Goal: Task Accomplishment & Management: Manage account settings

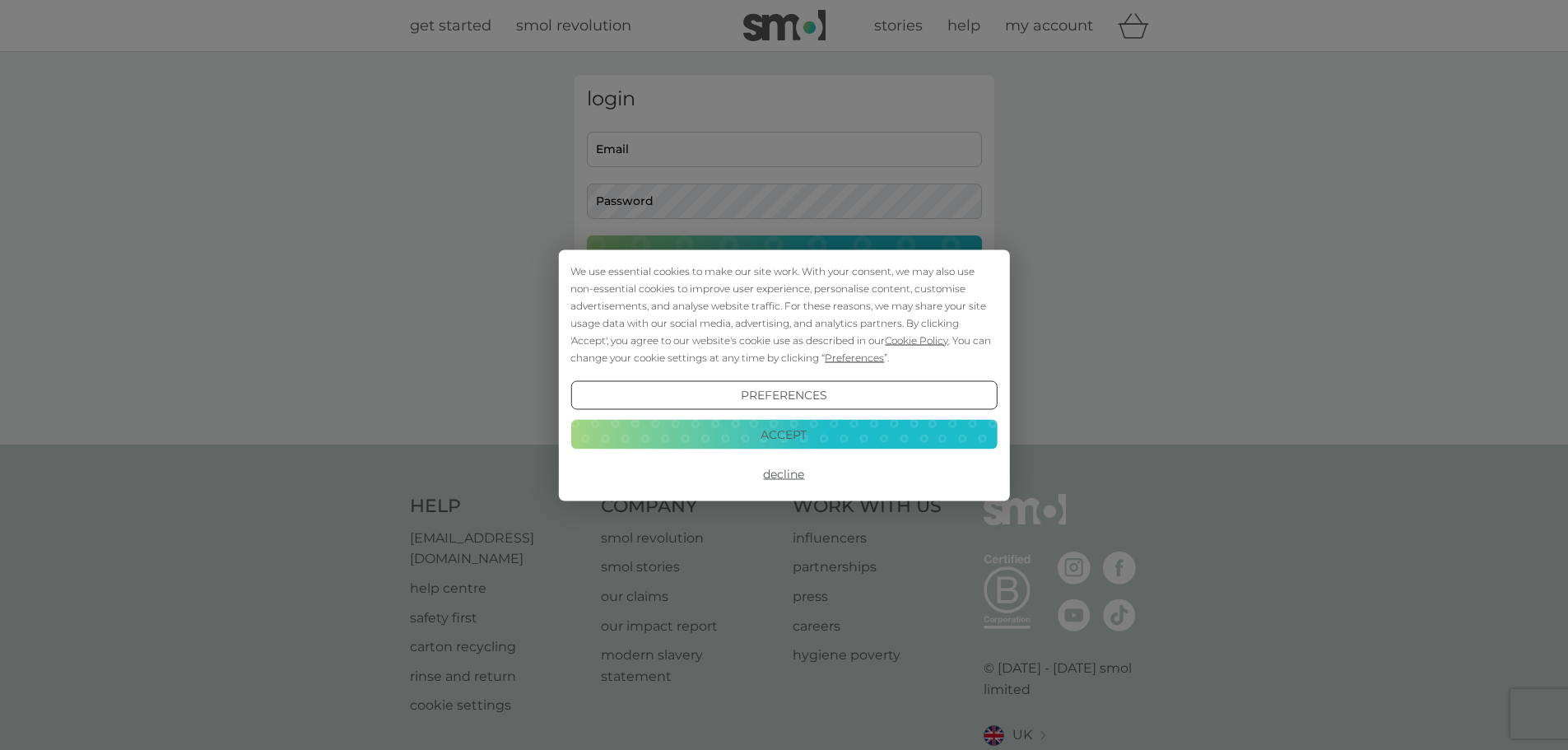
type input "[PERSON_NAME][EMAIL_ADDRESS][PERSON_NAME][DOMAIN_NAME]"
click at [801, 428] on button "Accept" at bounding box center [784, 435] width 426 height 30
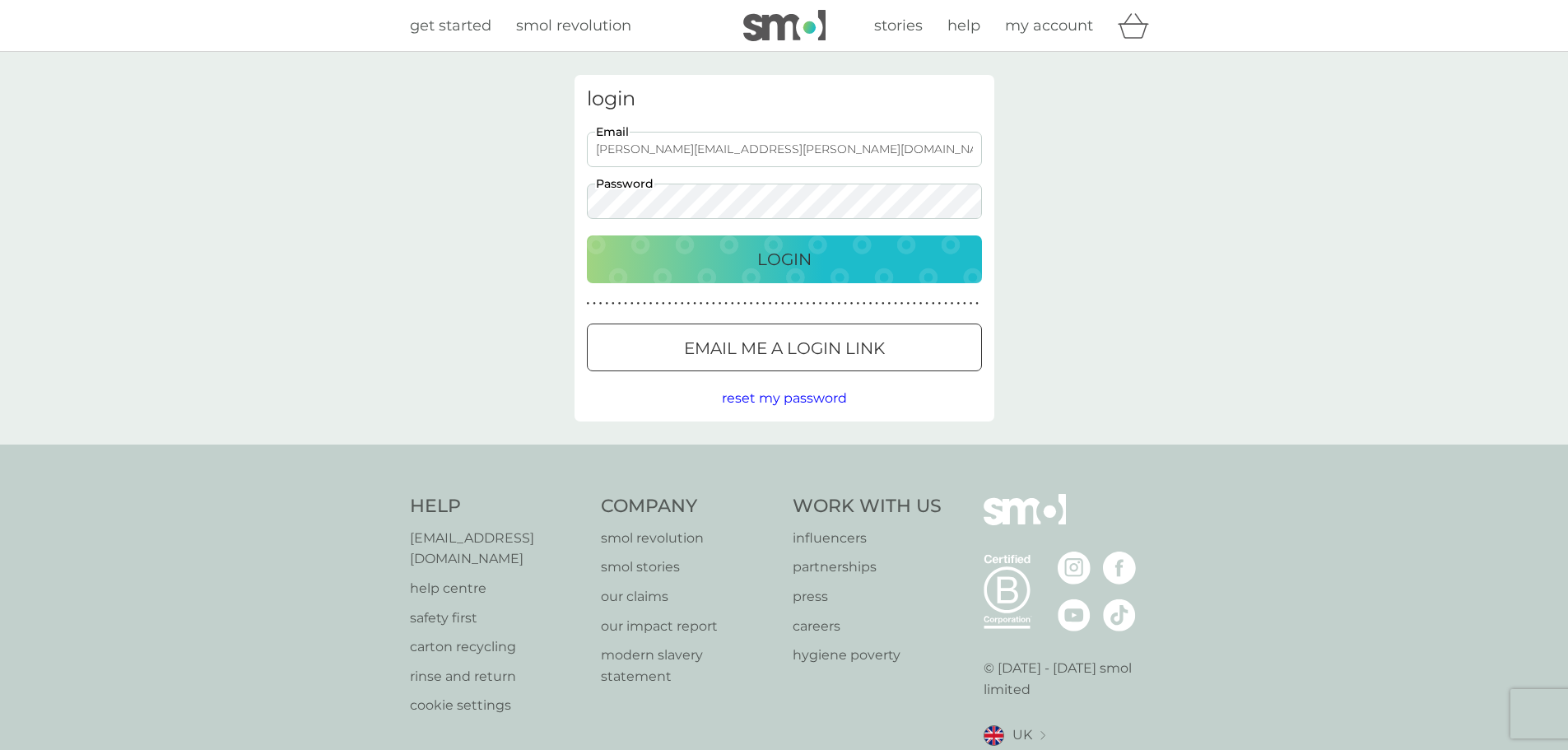
click at [779, 246] on p "Login" at bounding box center [784, 259] width 54 height 26
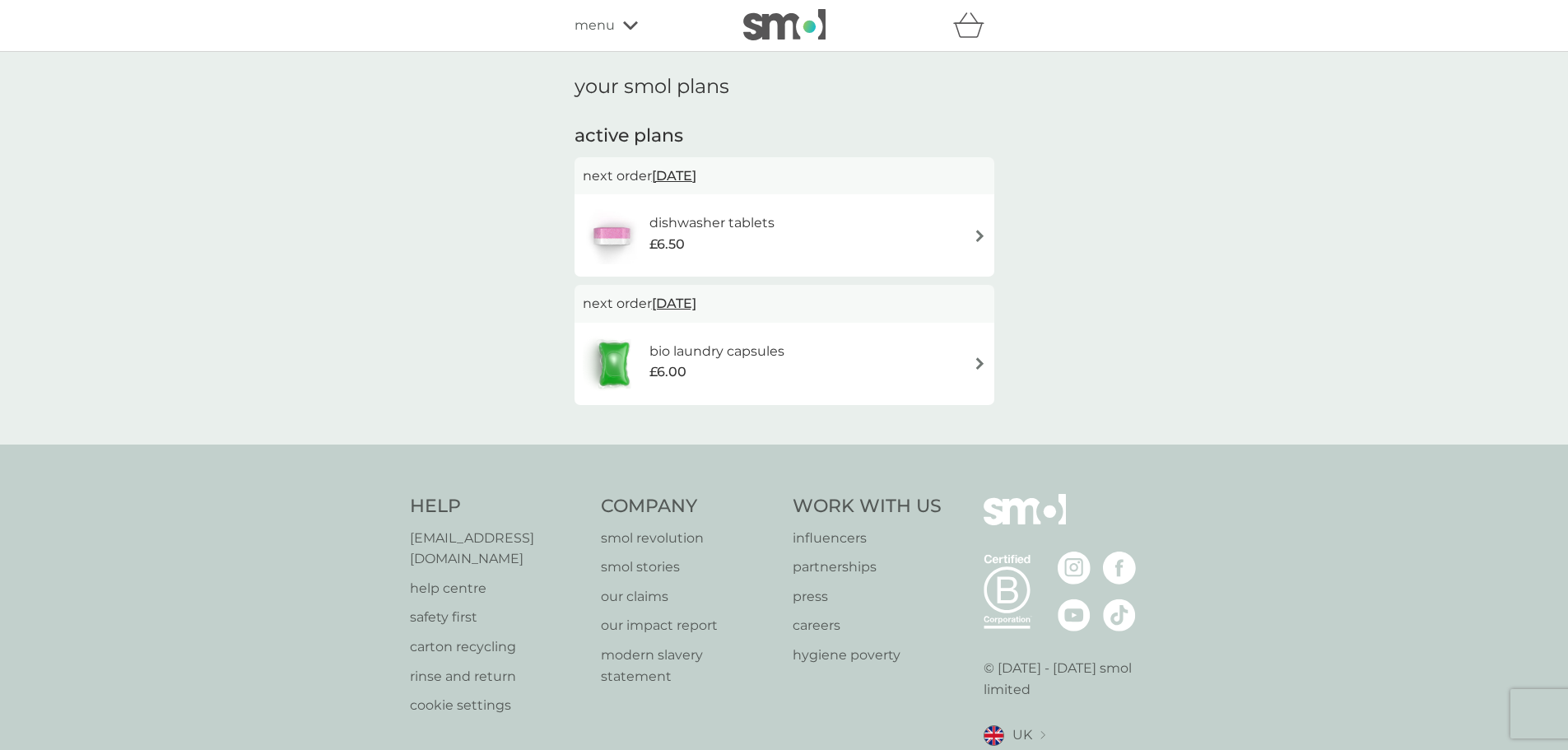
click at [508, 537] on p "[EMAIL_ADDRESS][DOMAIN_NAME]" at bounding box center [497, 548] width 175 height 42
drag, startPoint x: 1361, startPoint y: 222, endPoint x: 1252, endPoint y: 268, distance: 118.3
click at [1360, 222] on div "your smol plans active plans next order [DATE] dishwasher tablets £6.50 next or…" at bounding box center [784, 248] width 1568 height 393
click at [634, 22] on icon at bounding box center [631, 25] width 15 height 10
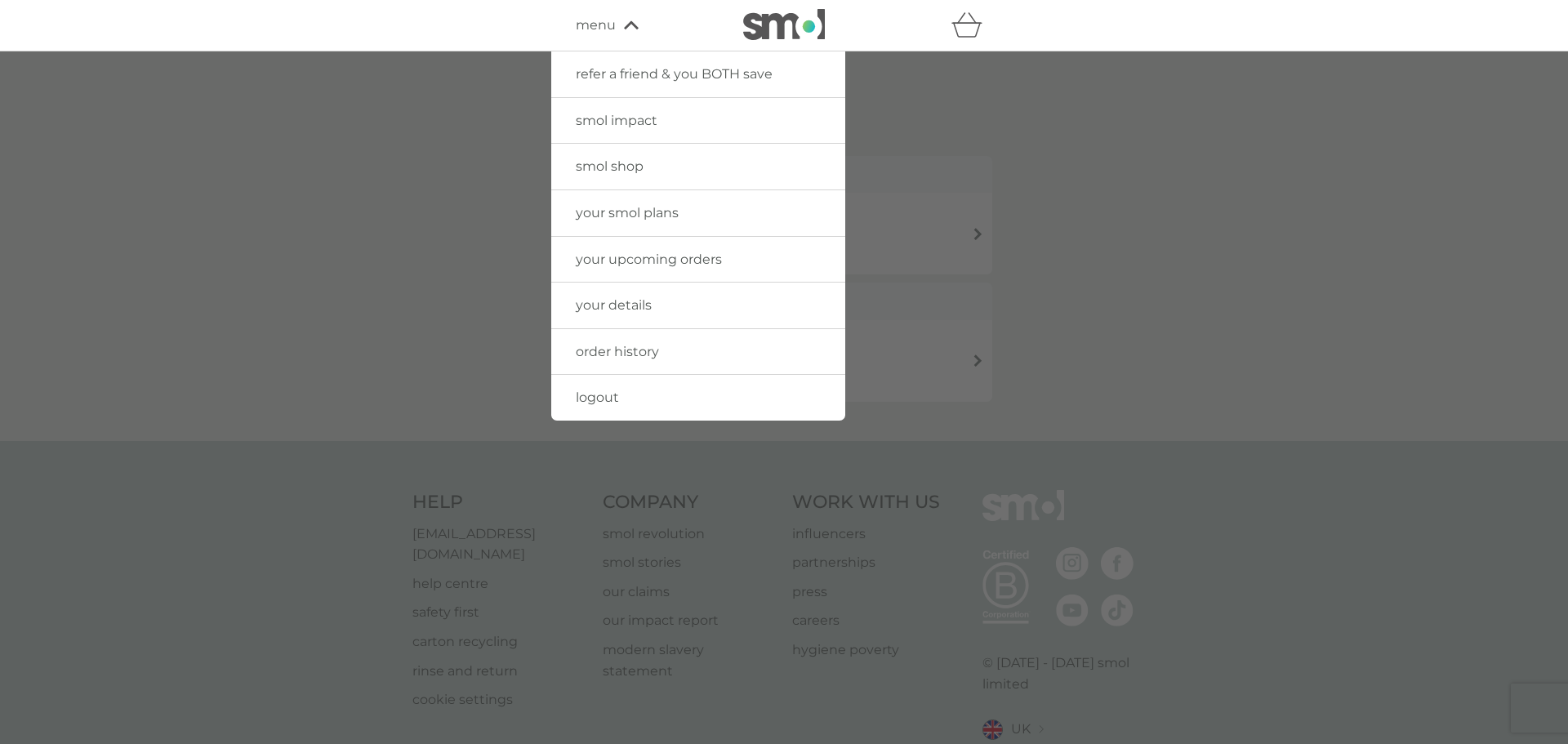
click at [621, 255] on span "your upcoming orders" at bounding box center [648, 259] width 146 height 15
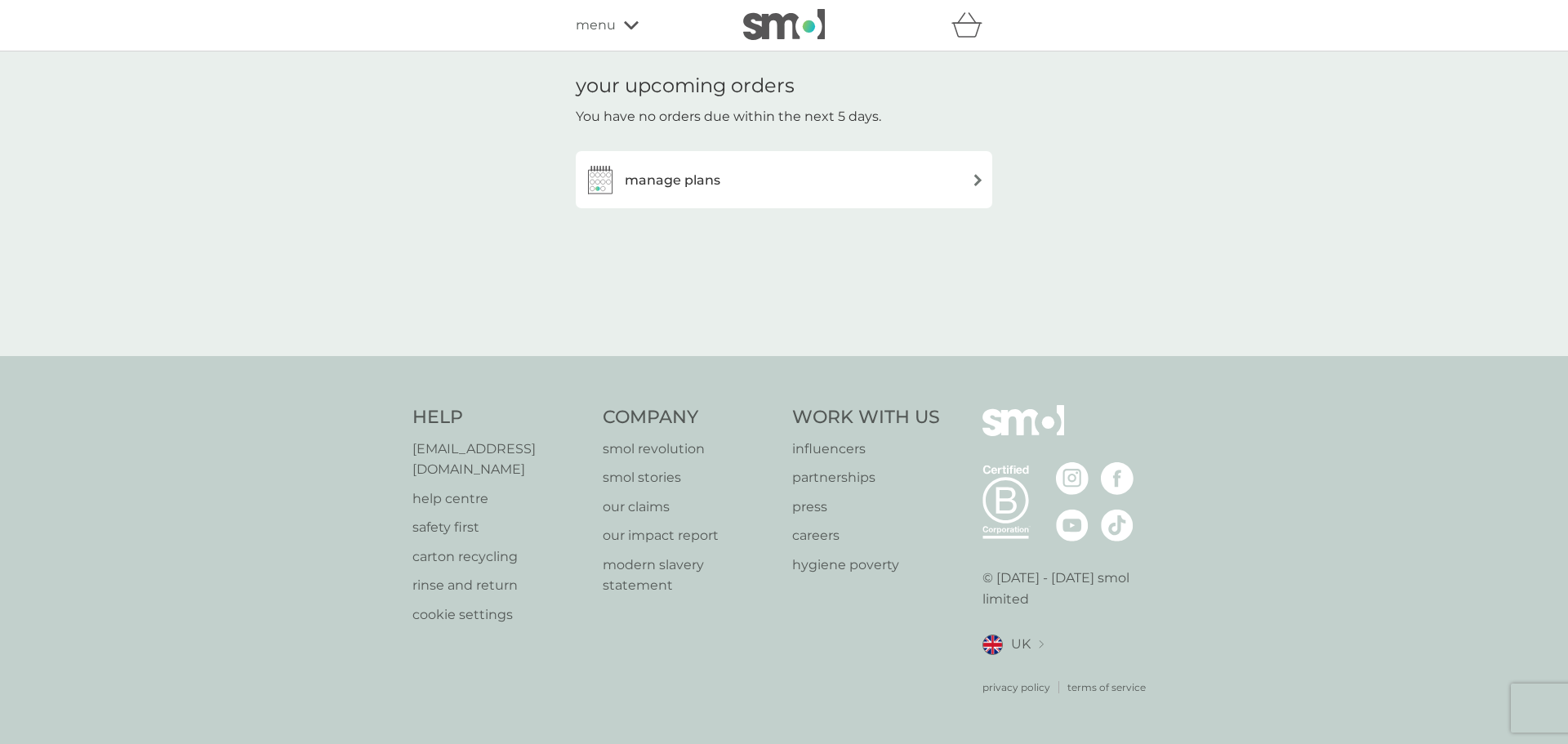
click at [730, 180] on div "manage plans" at bounding box center [784, 179] width 400 height 32
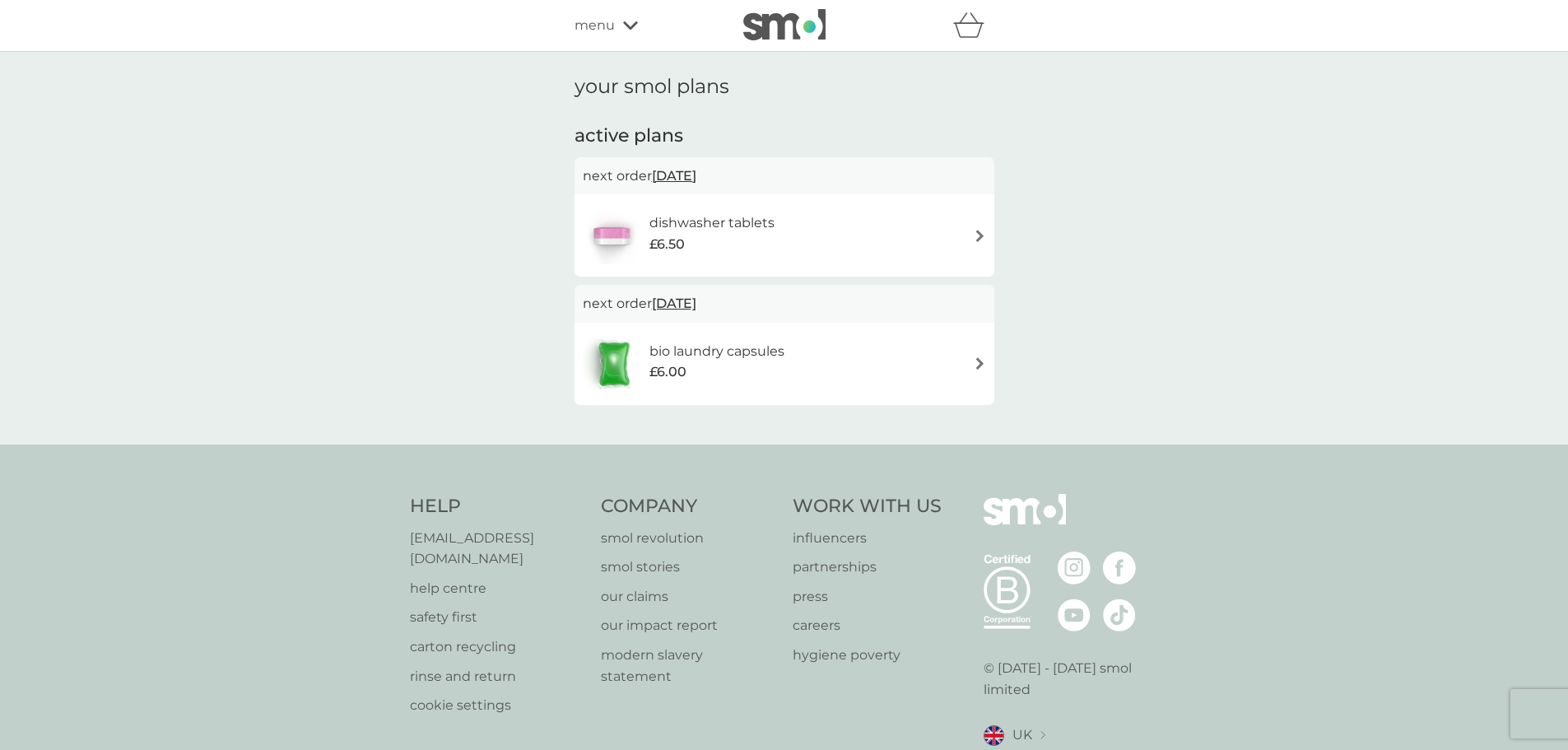
click at [467, 578] on p "help centre" at bounding box center [497, 589] width 175 height 22
click at [689, 231] on h6 "dishwasher tablets" at bounding box center [712, 223] width 125 height 22
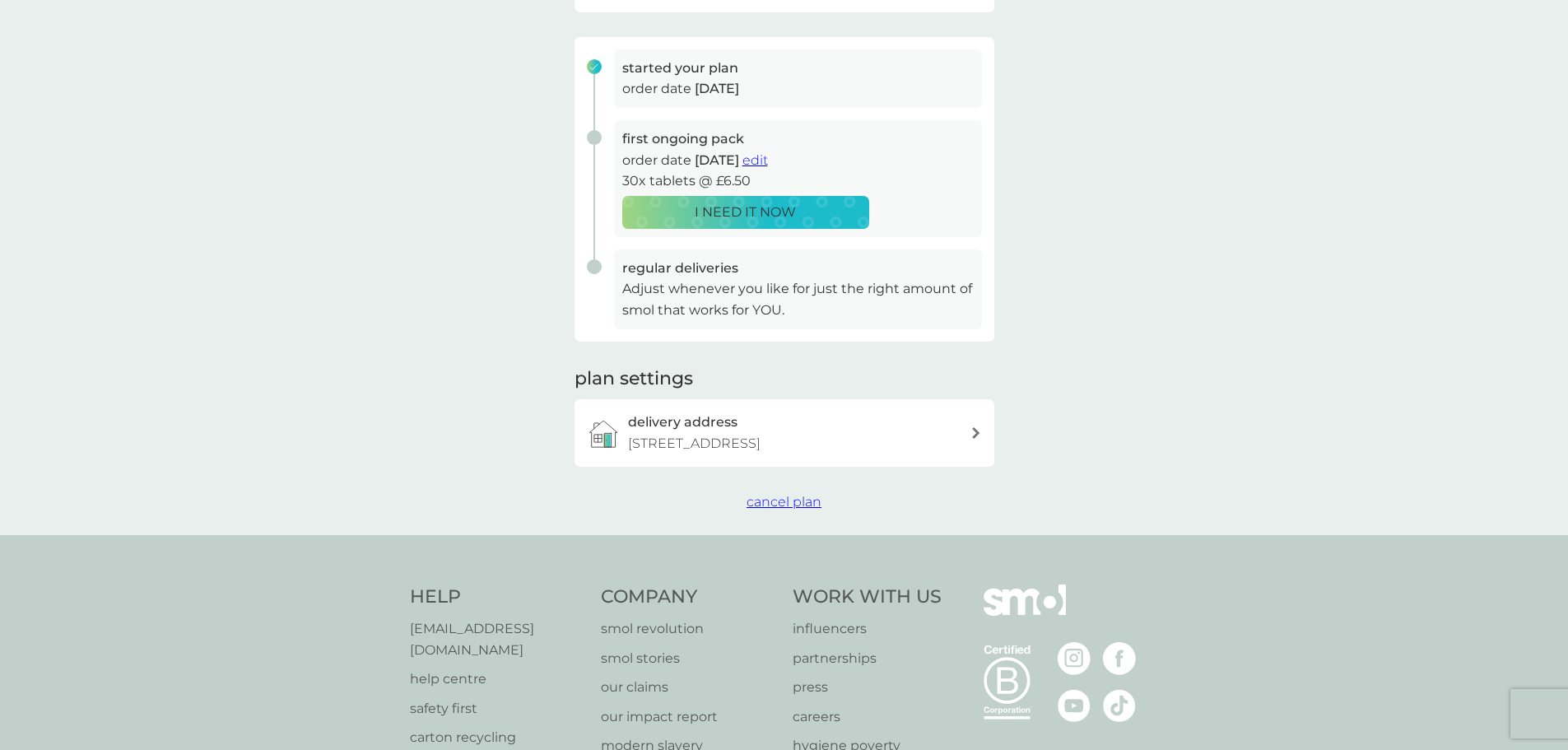
scroll to position [247, 0]
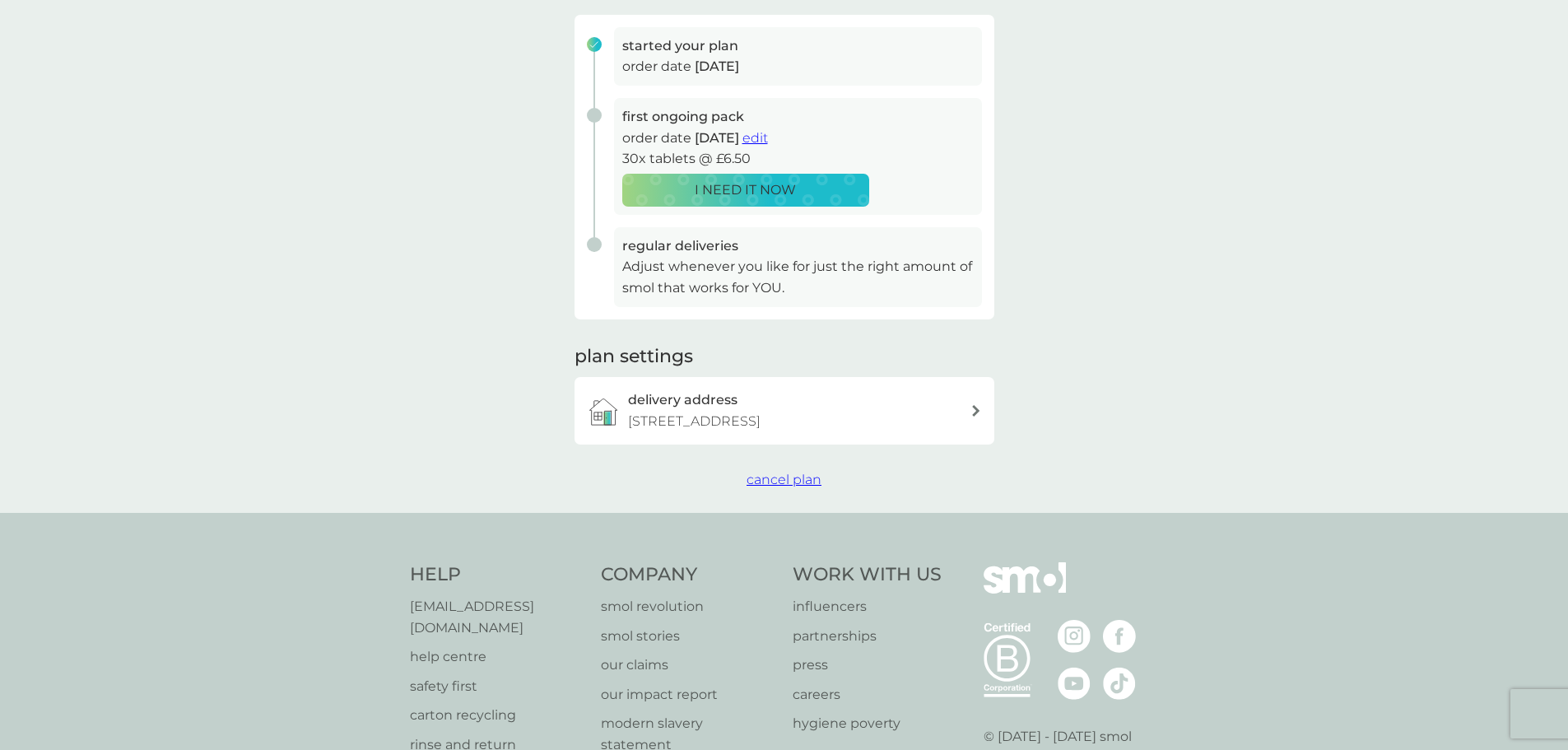
drag, startPoint x: 810, startPoint y: 500, endPoint x: 875, endPoint y: 481, distance: 67.7
click at [810, 488] on span "cancel plan" at bounding box center [784, 479] width 75 height 15
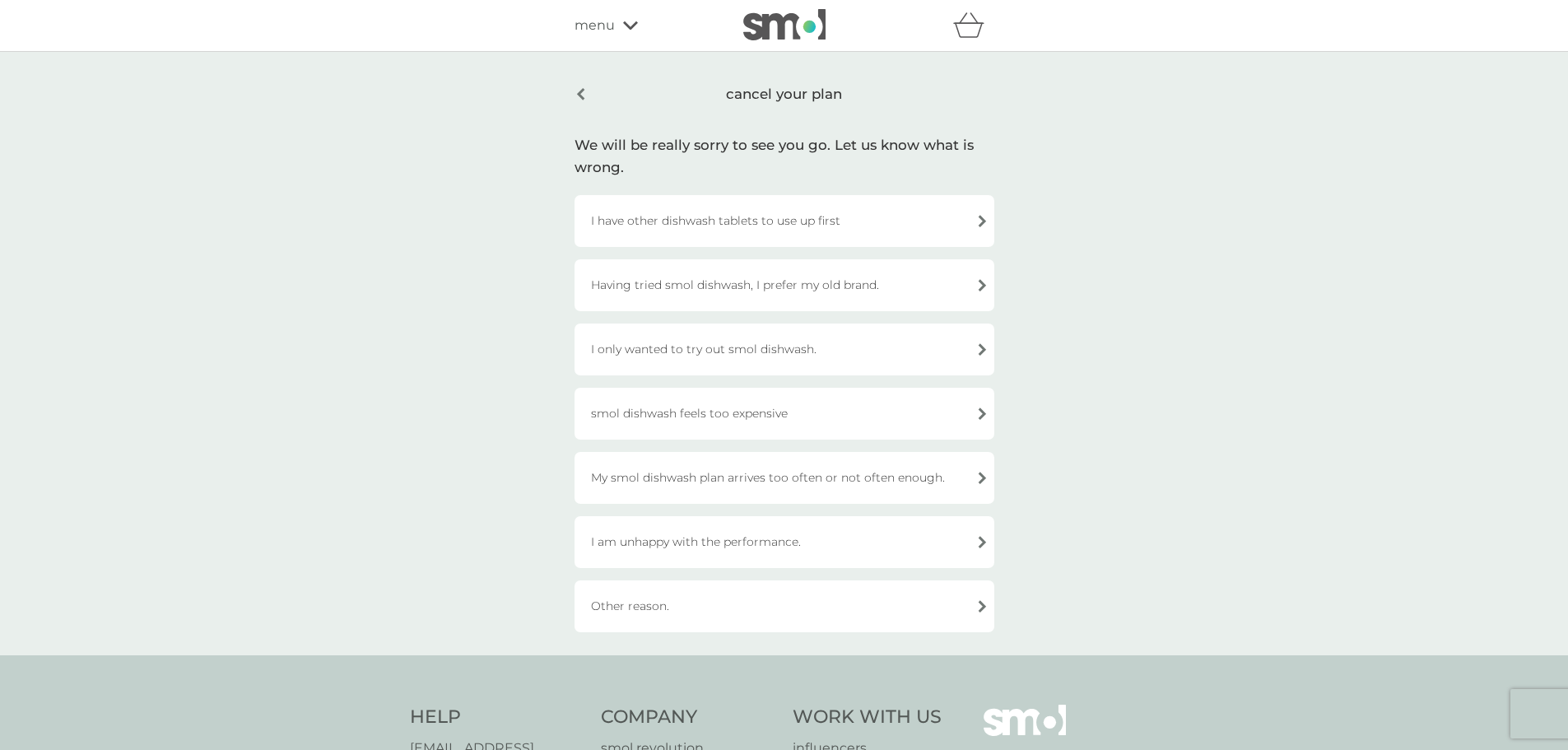
click at [828, 213] on div "I have other dishwash tablets to use up first" at bounding box center [784, 221] width 420 height 52
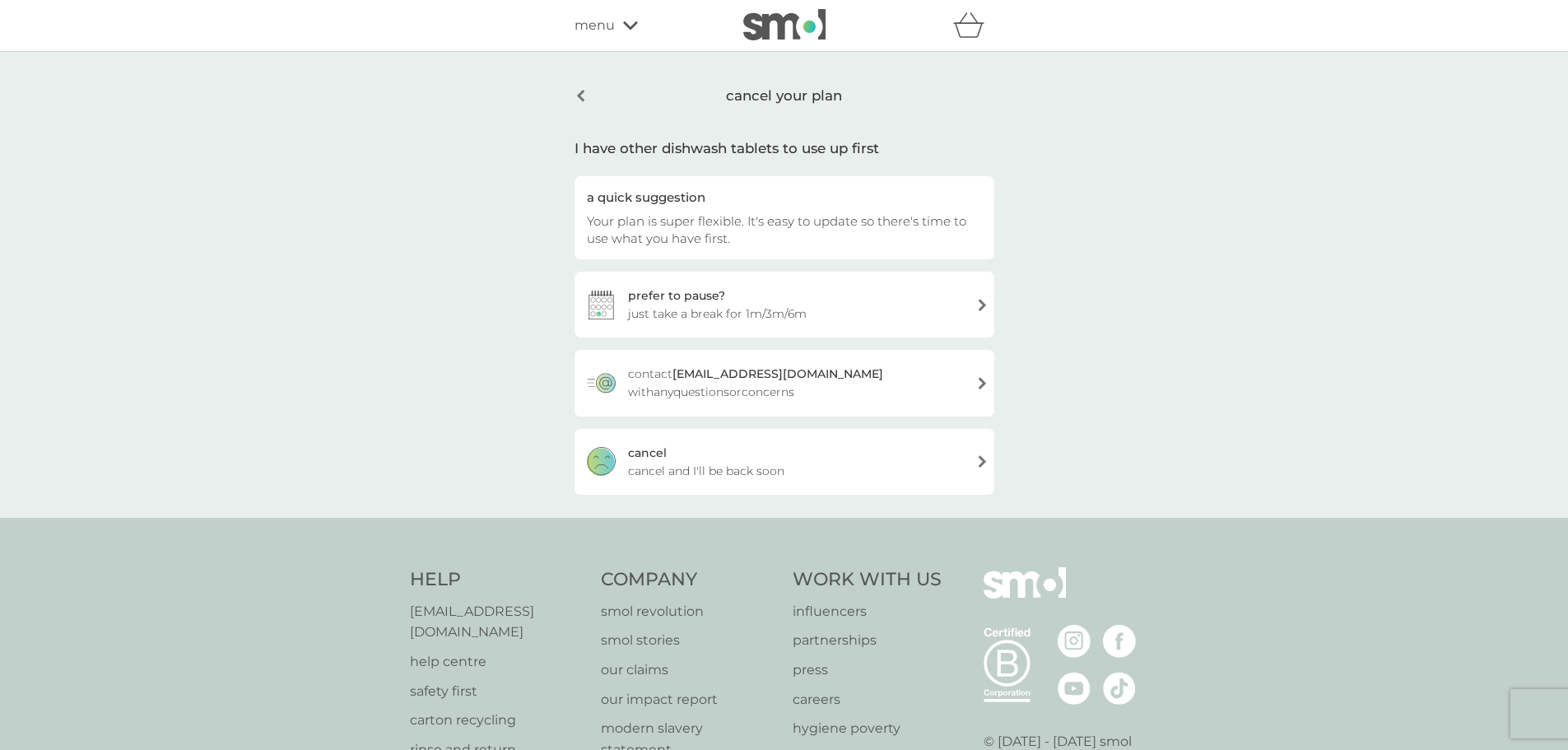
click at [740, 463] on span "cancel and I'll be back soon" at bounding box center [706, 471] width 156 height 18
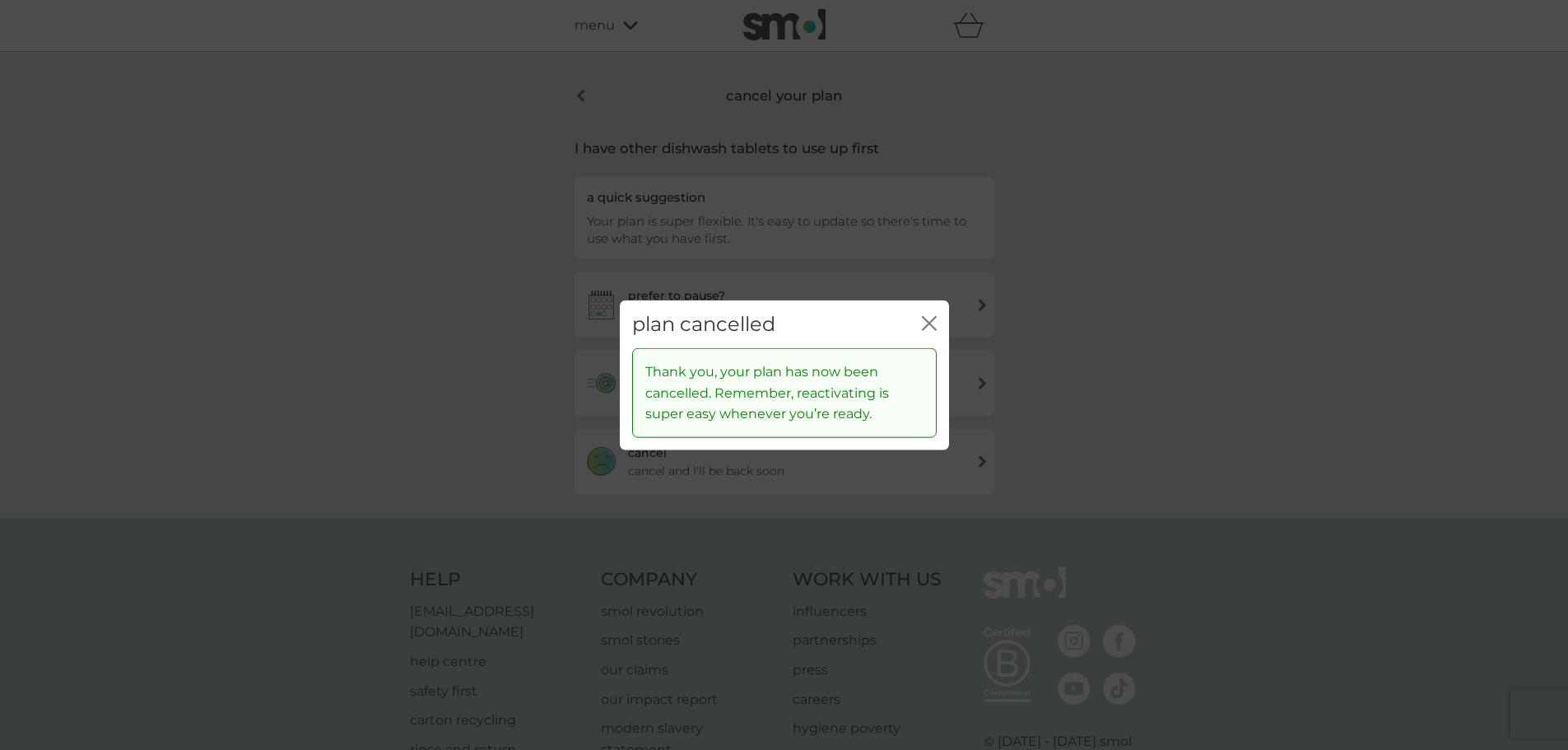
click at [930, 318] on icon "close" at bounding box center [929, 322] width 15 height 15
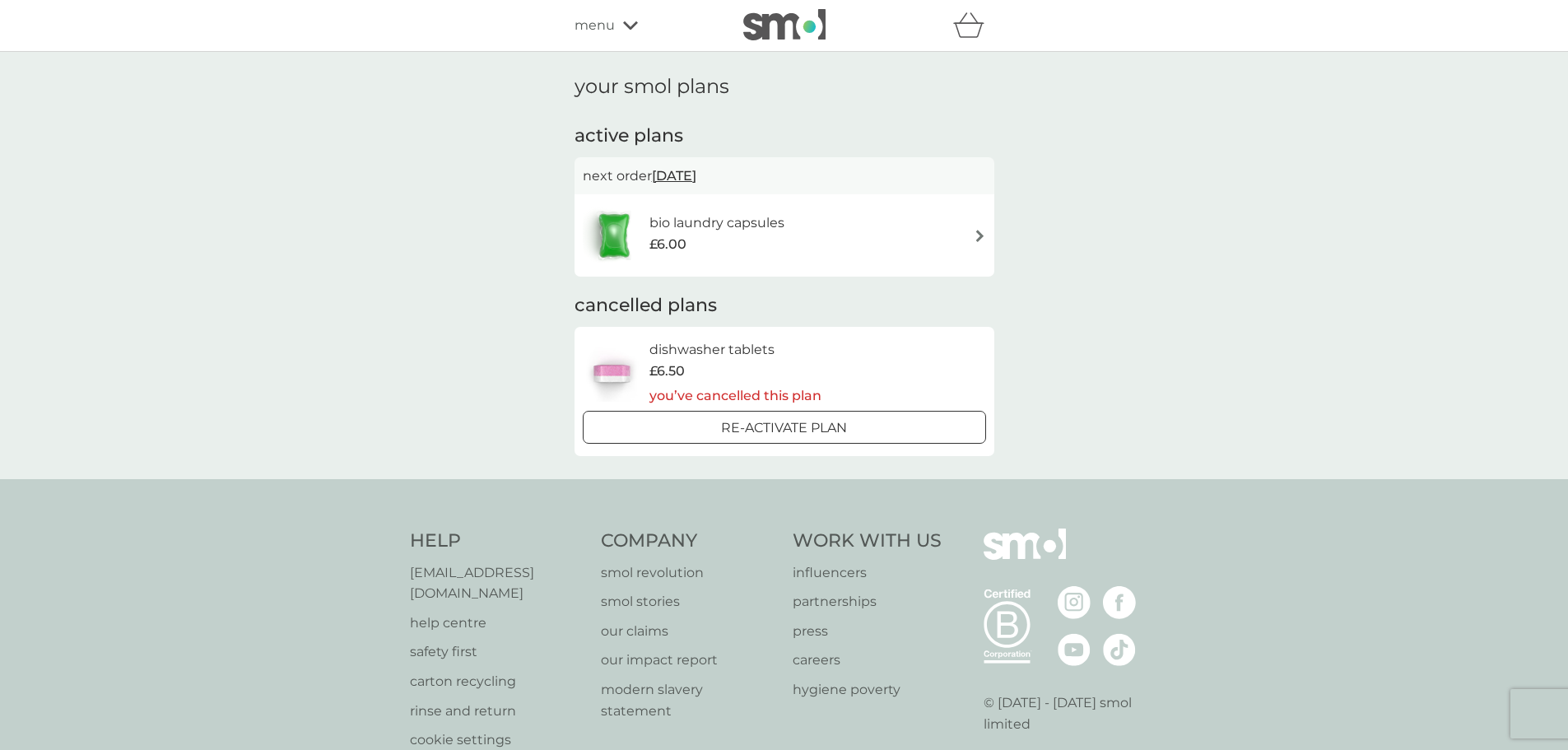
click at [691, 224] on h6 "bio laundry capsules" at bounding box center [717, 223] width 135 height 22
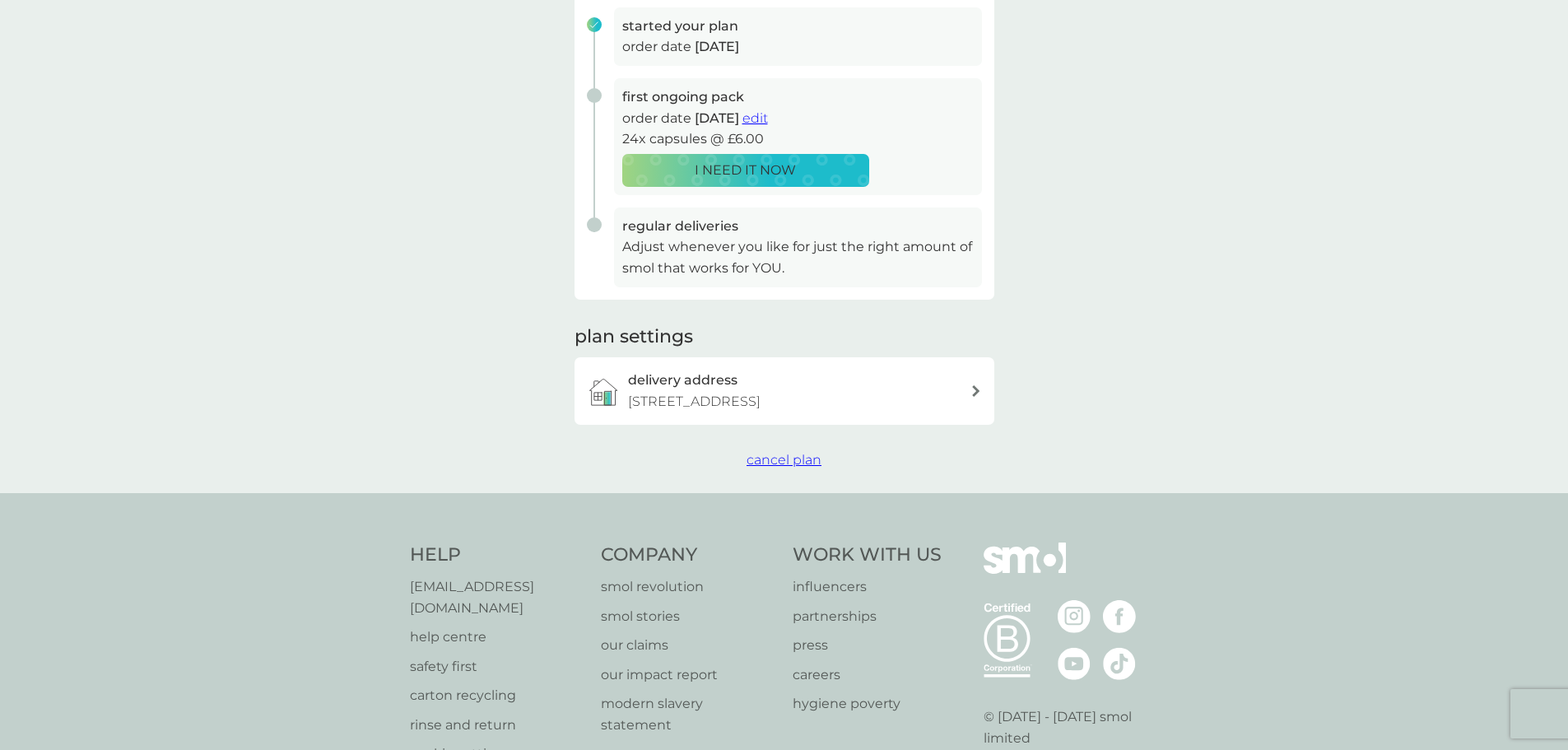
scroll to position [401, 0]
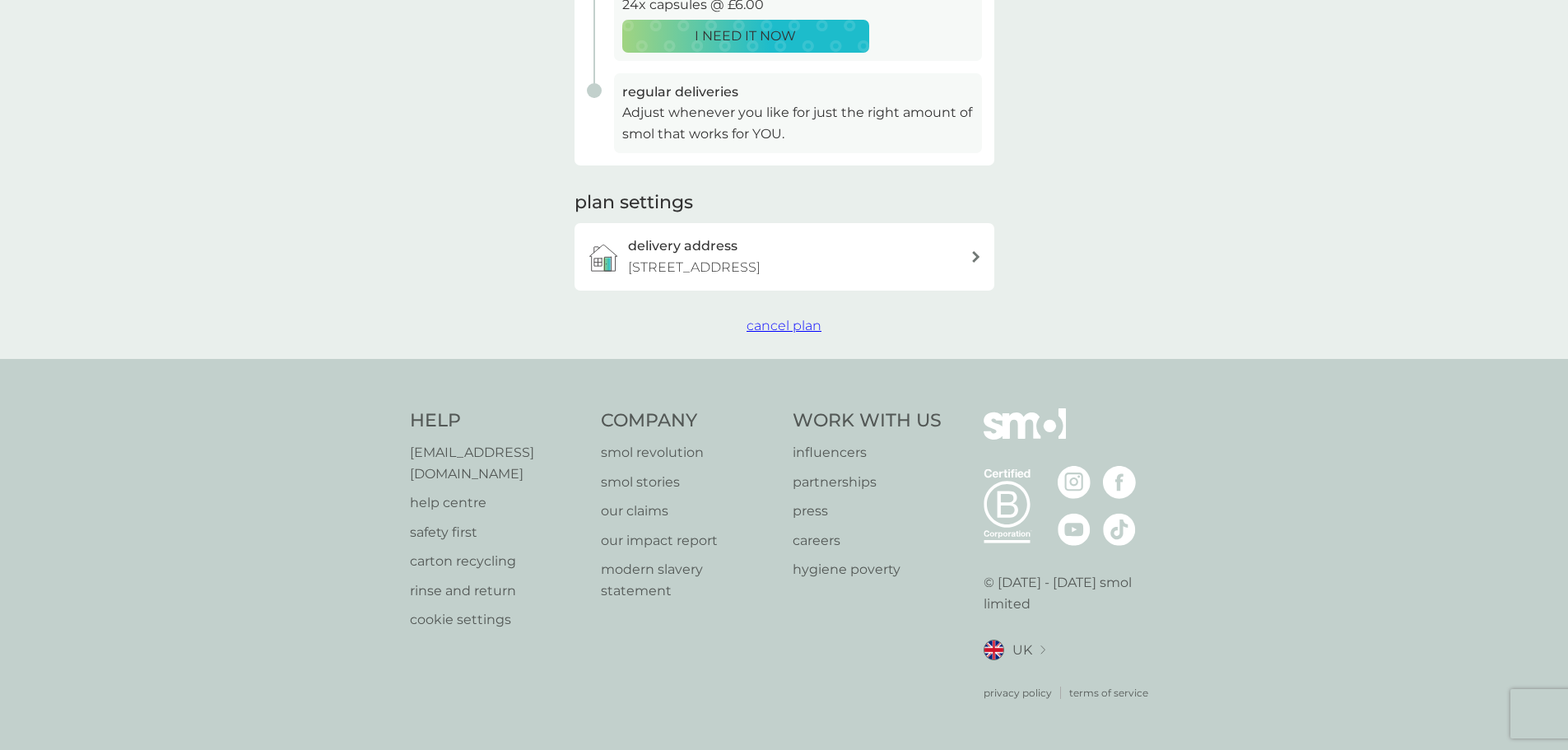
drag, startPoint x: 790, startPoint y: 350, endPoint x: 809, endPoint y: 368, distance: 26.2
click at [790, 333] on span "cancel plan" at bounding box center [784, 325] width 75 height 15
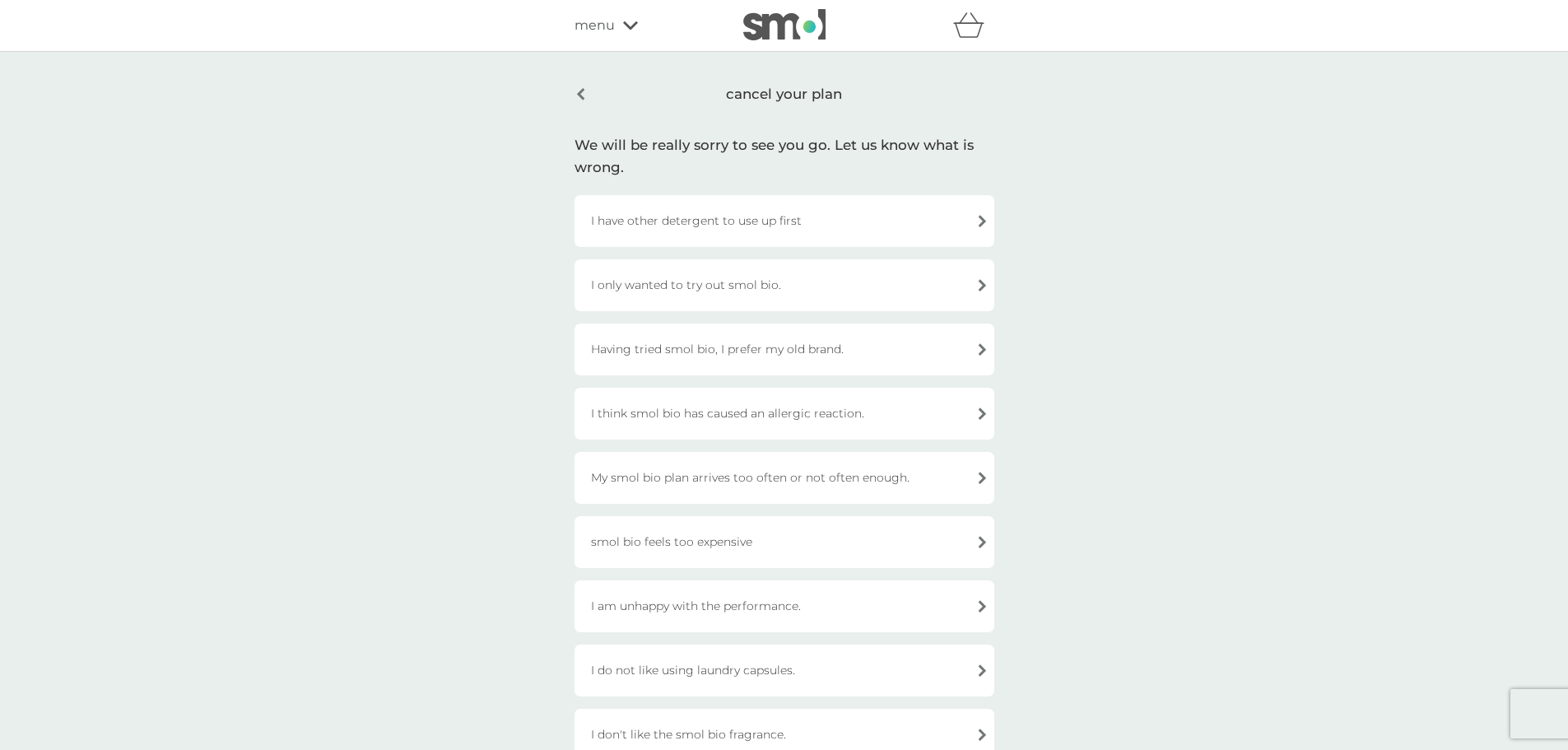
click at [763, 209] on div "I have other detergent to use up first" at bounding box center [784, 221] width 420 height 52
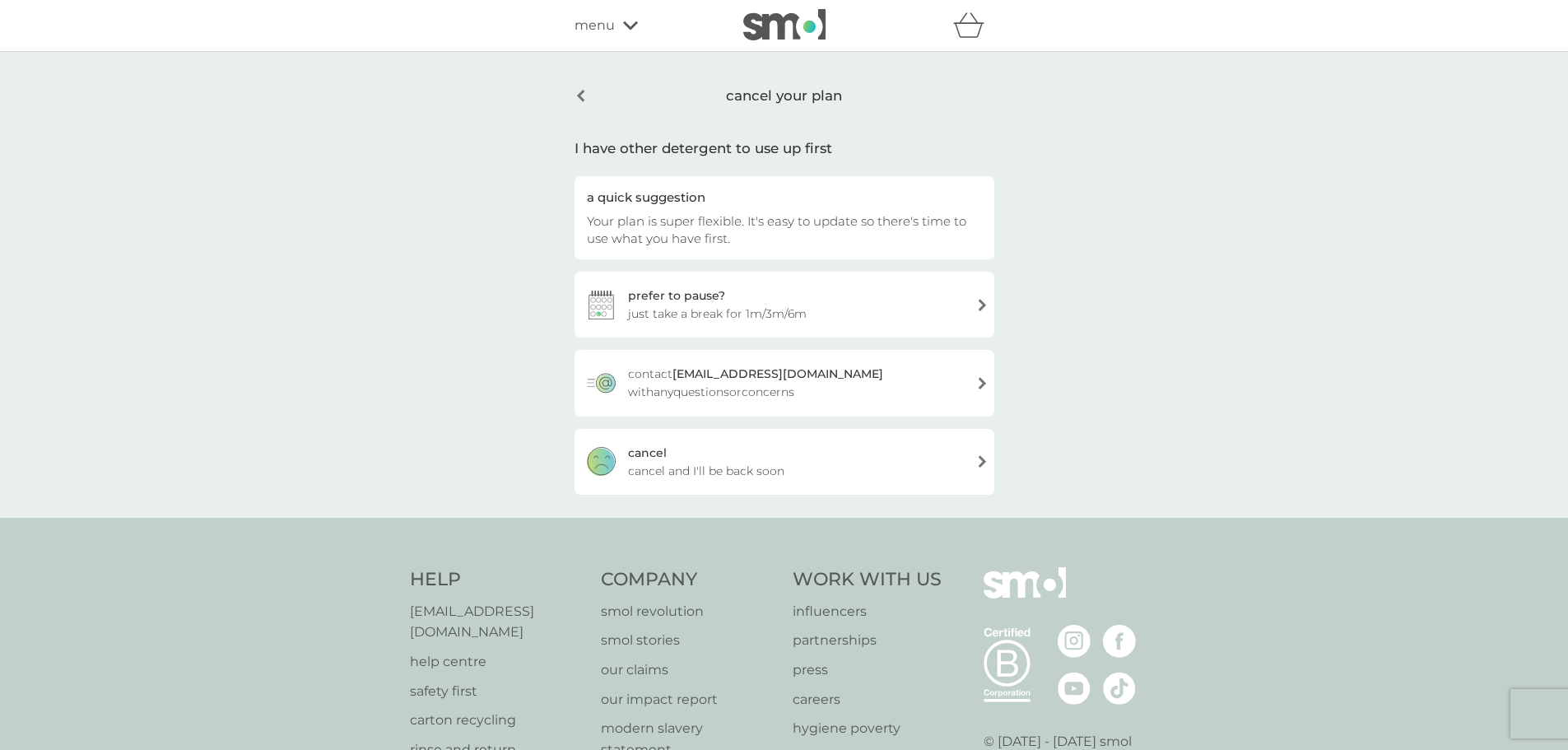
click at [716, 460] on div "[PERSON_NAME] and I'll be back soon" at bounding box center [784, 462] width 420 height 66
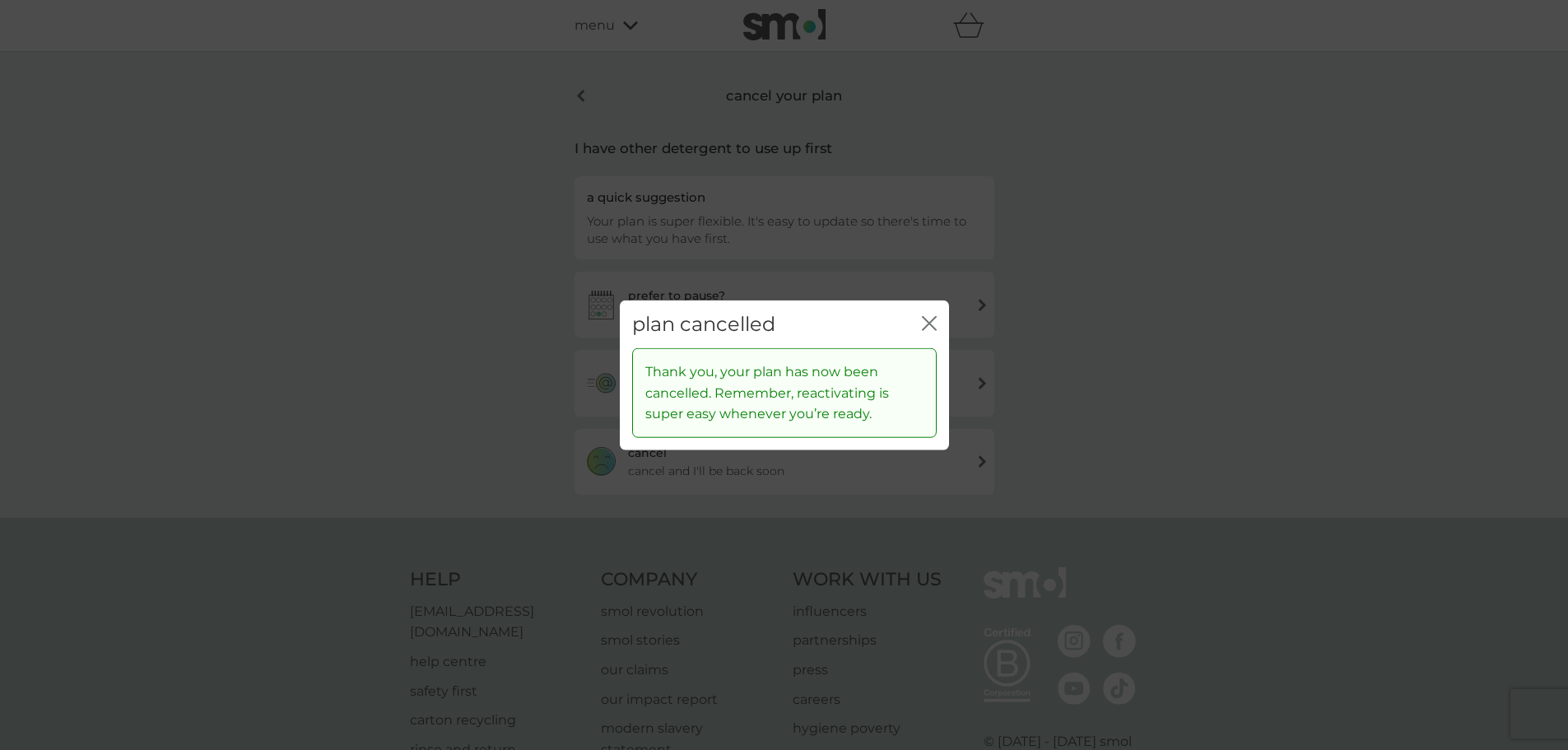
click at [929, 323] on icon "close" at bounding box center [932, 322] width 6 height 14
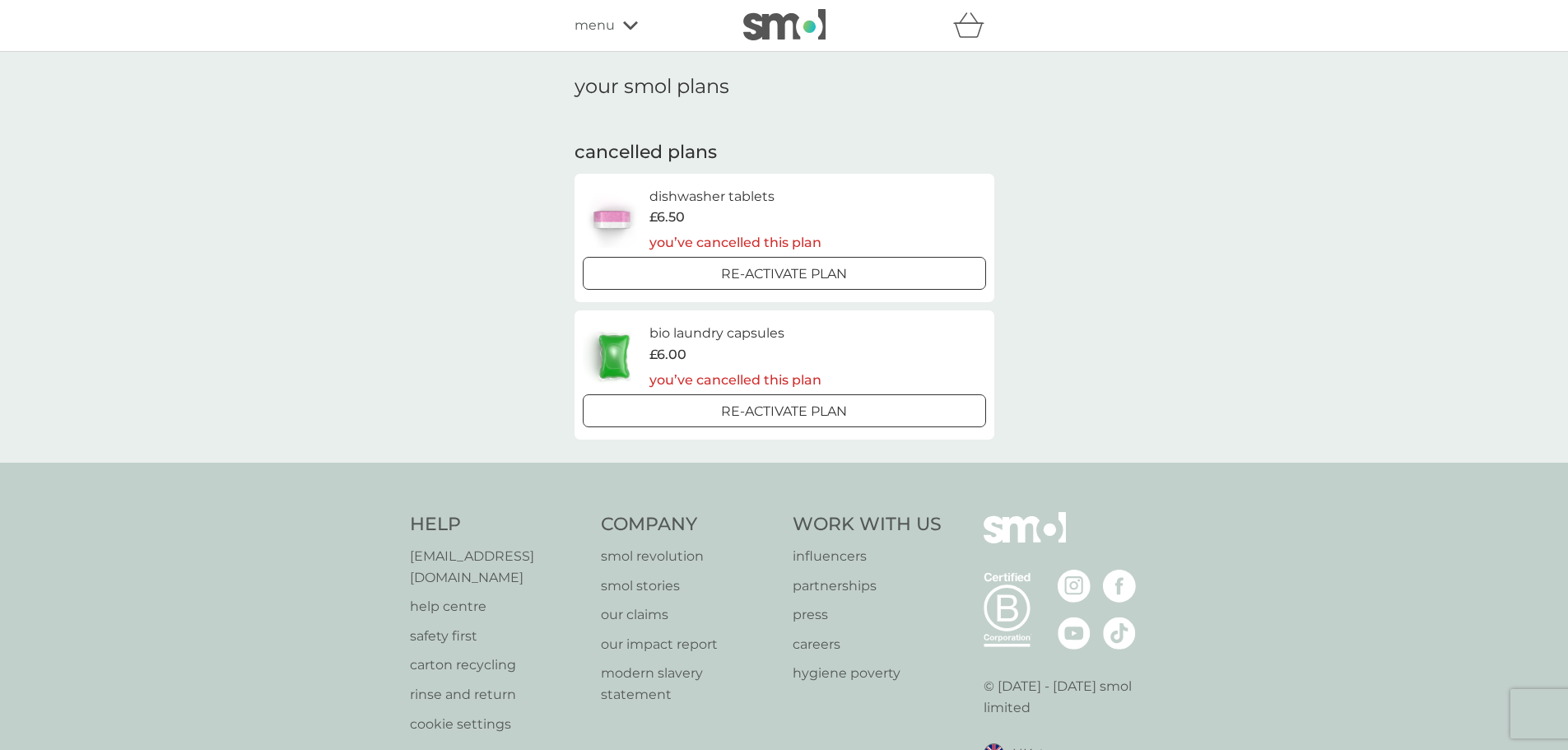
click at [638, 20] on div "menu" at bounding box center [644, 25] width 140 height 22
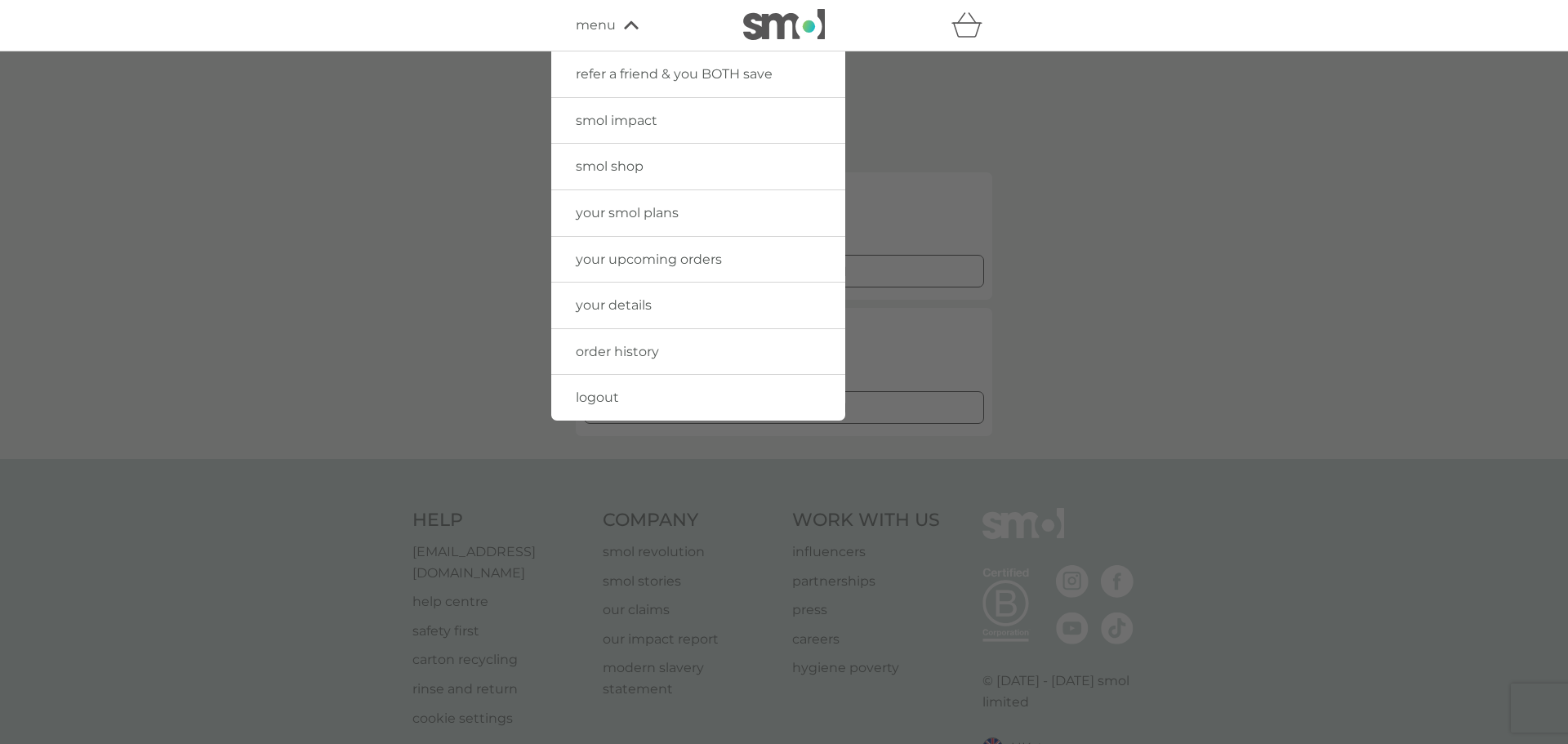
click at [612, 400] on span "logout" at bounding box center [597, 397] width 43 height 15
